Goal: Navigation & Orientation: Find specific page/section

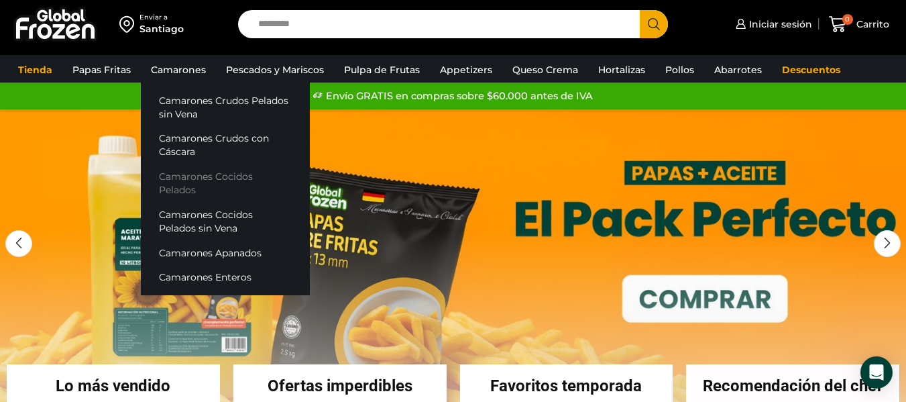
click at [245, 181] on link "Camarones Cocidos Pelados" at bounding box center [225, 183] width 169 height 38
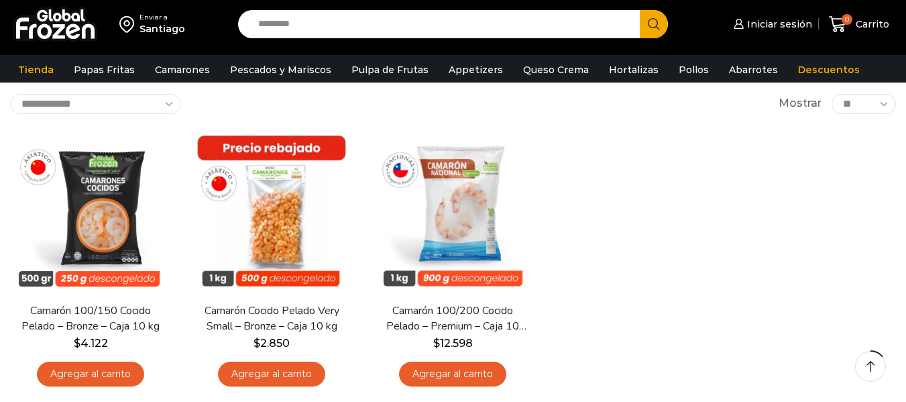
scroll to position [67, 0]
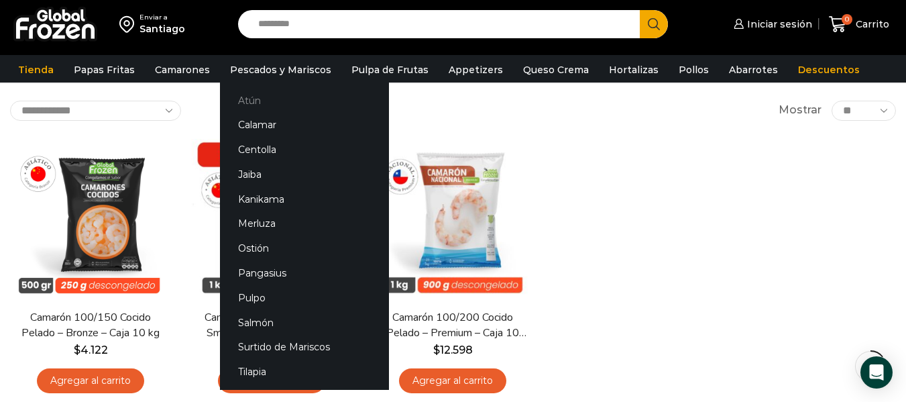
click at [249, 107] on link "Atún" at bounding box center [304, 100] width 169 height 25
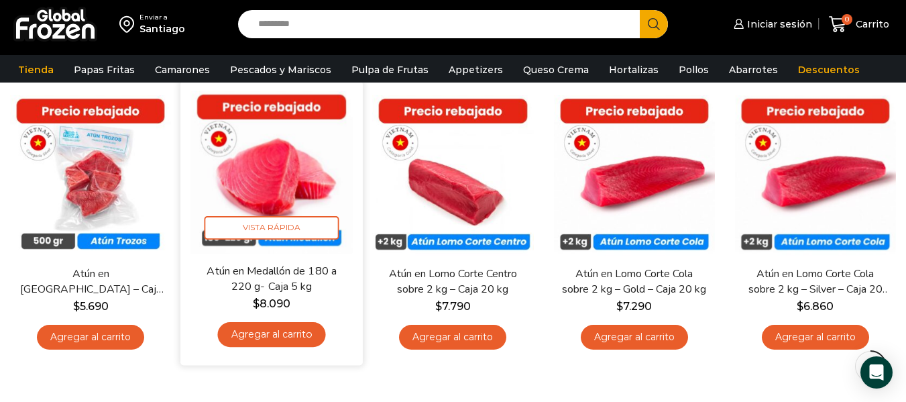
scroll to position [134, 0]
